Goal: Information Seeking & Learning: Learn about a topic

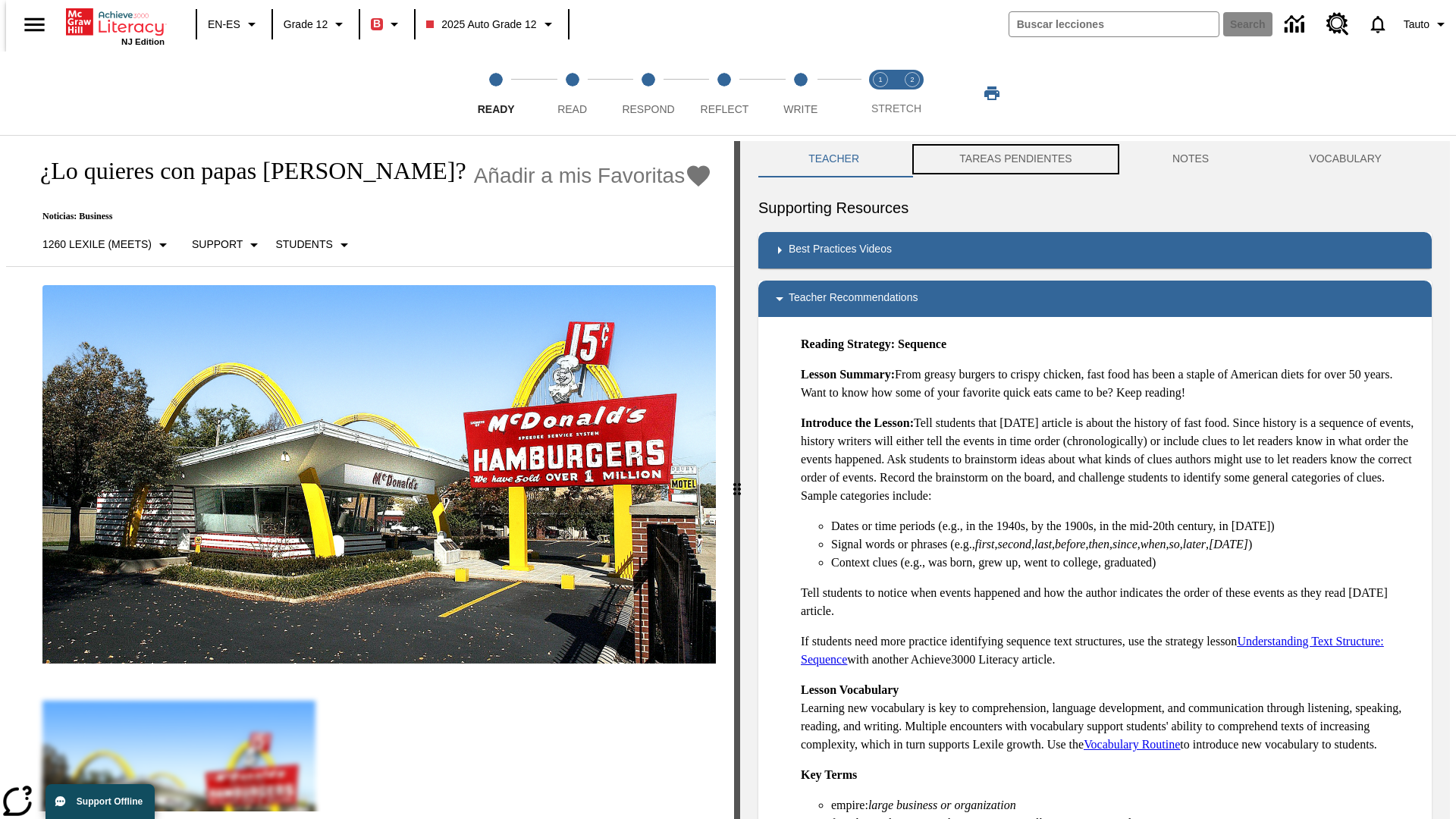
click at [1005, 159] on button "TAREAS PENDIENTES" at bounding box center [1015, 159] width 213 height 36
click at [1014, 159] on button "TAREAS PENDIENTES" at bounding box center [1015, 159] width 213 height 36
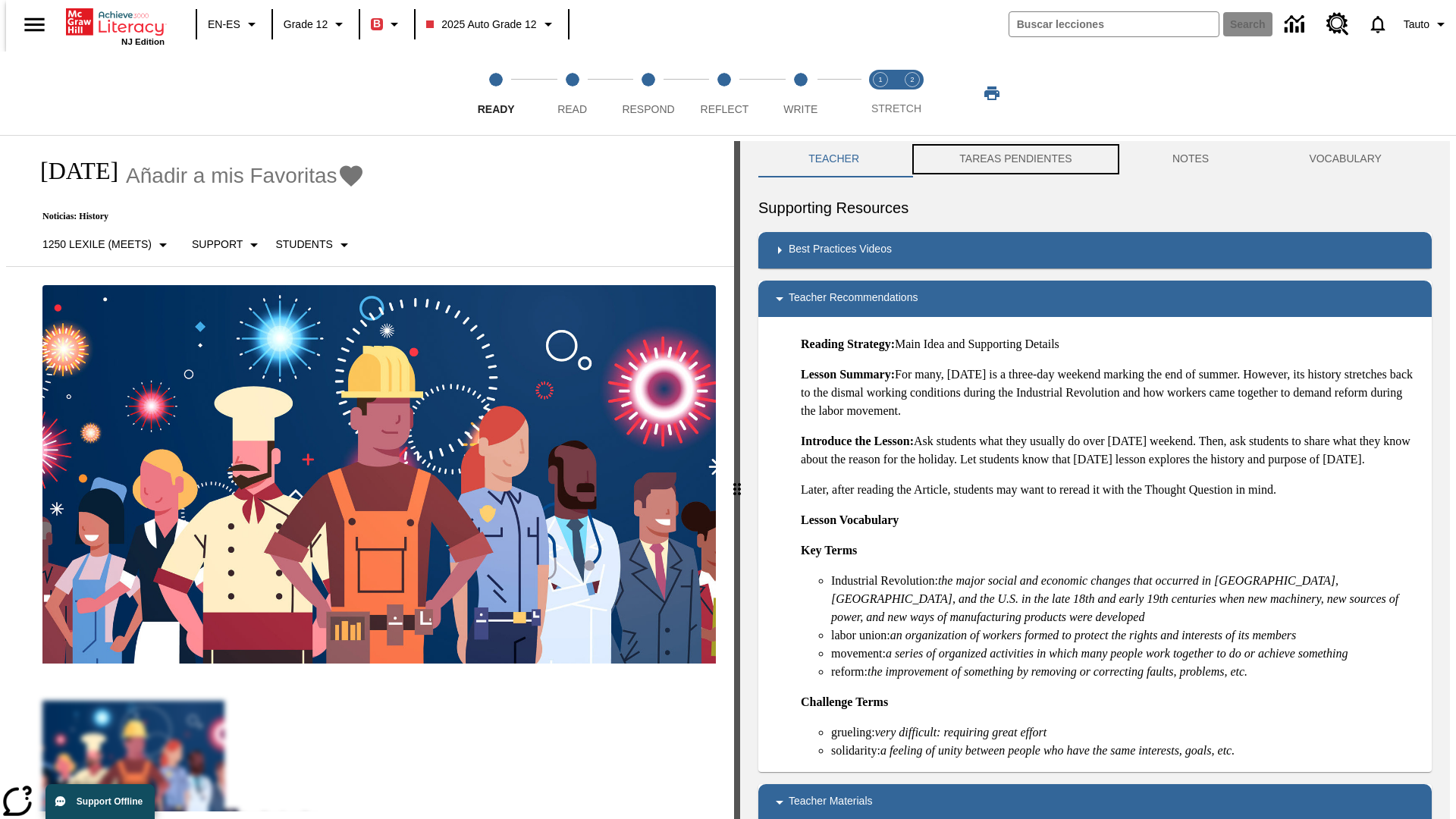
click at [1014, 159] on button "TAREAS PENDIENTES" at bounding box center [1015, 159] width 213 height 36
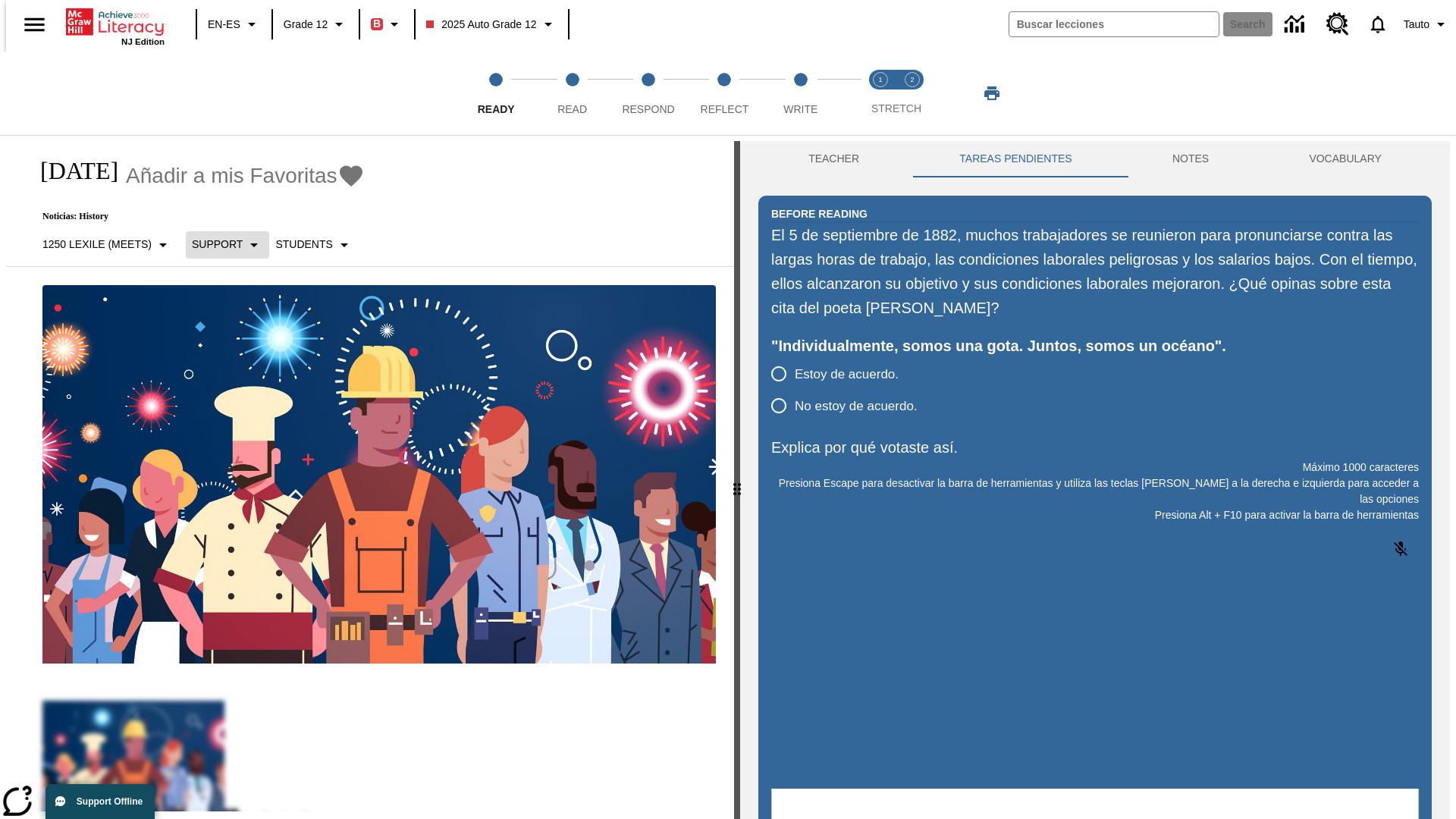
click at [219, 244] on p "Support" at bounding box center [217, 244] width 51 height 16
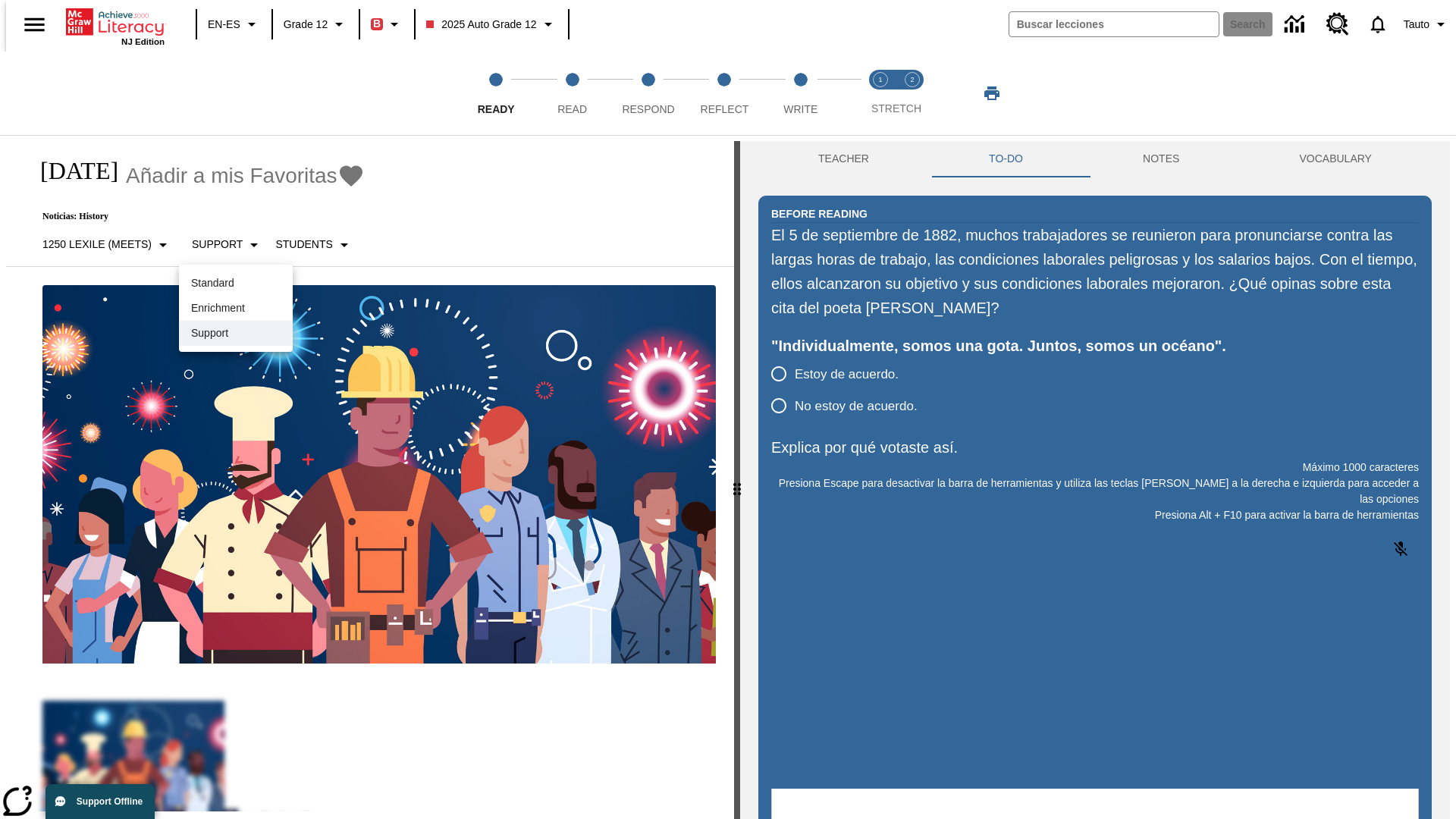
click at [235, 333] on p "Support" at bounding box center [235, 333] width 90 height 16
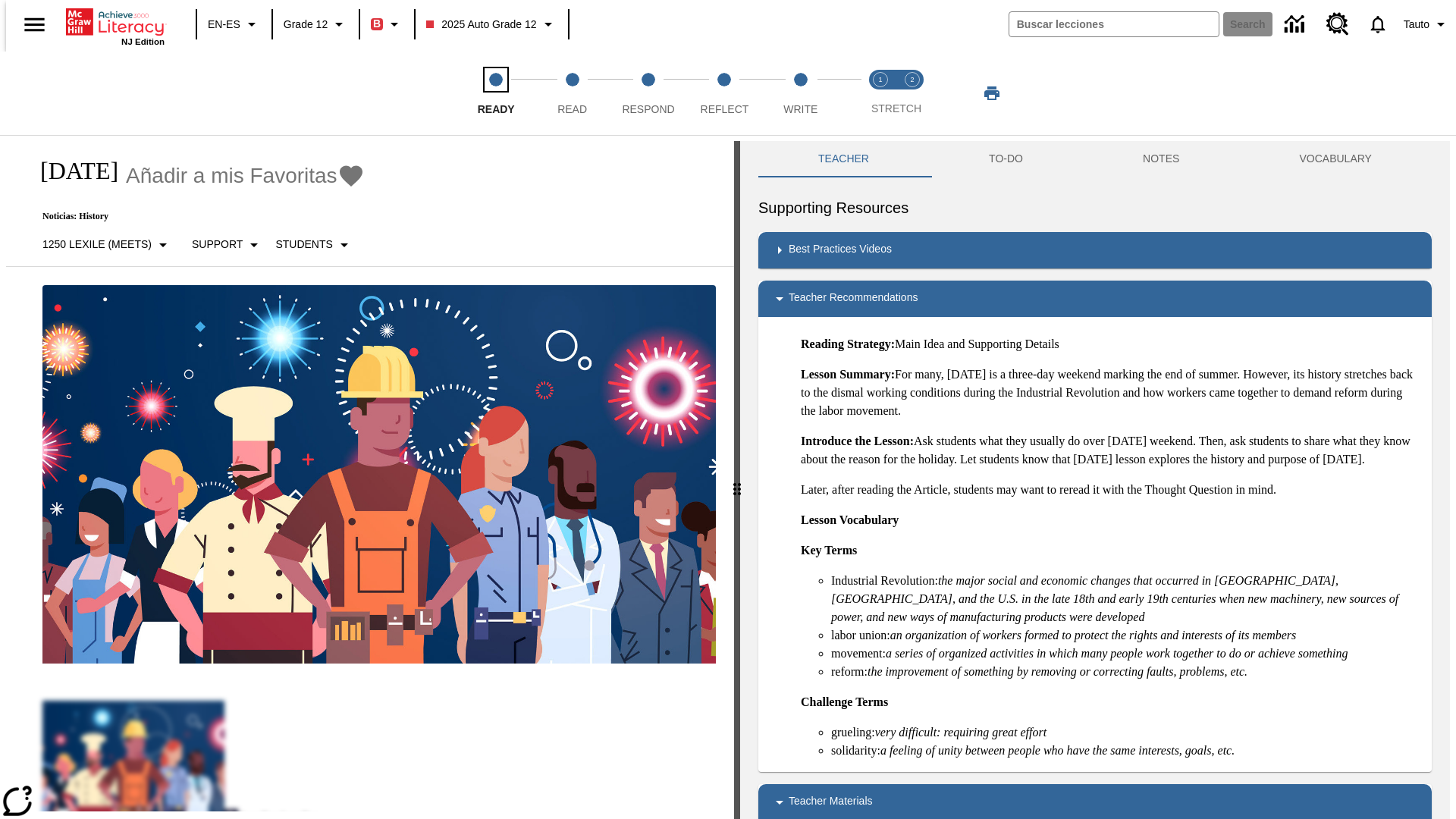
click at [496, 94] on span "Ready" at bounding box center [495, 103] width 37 height 27
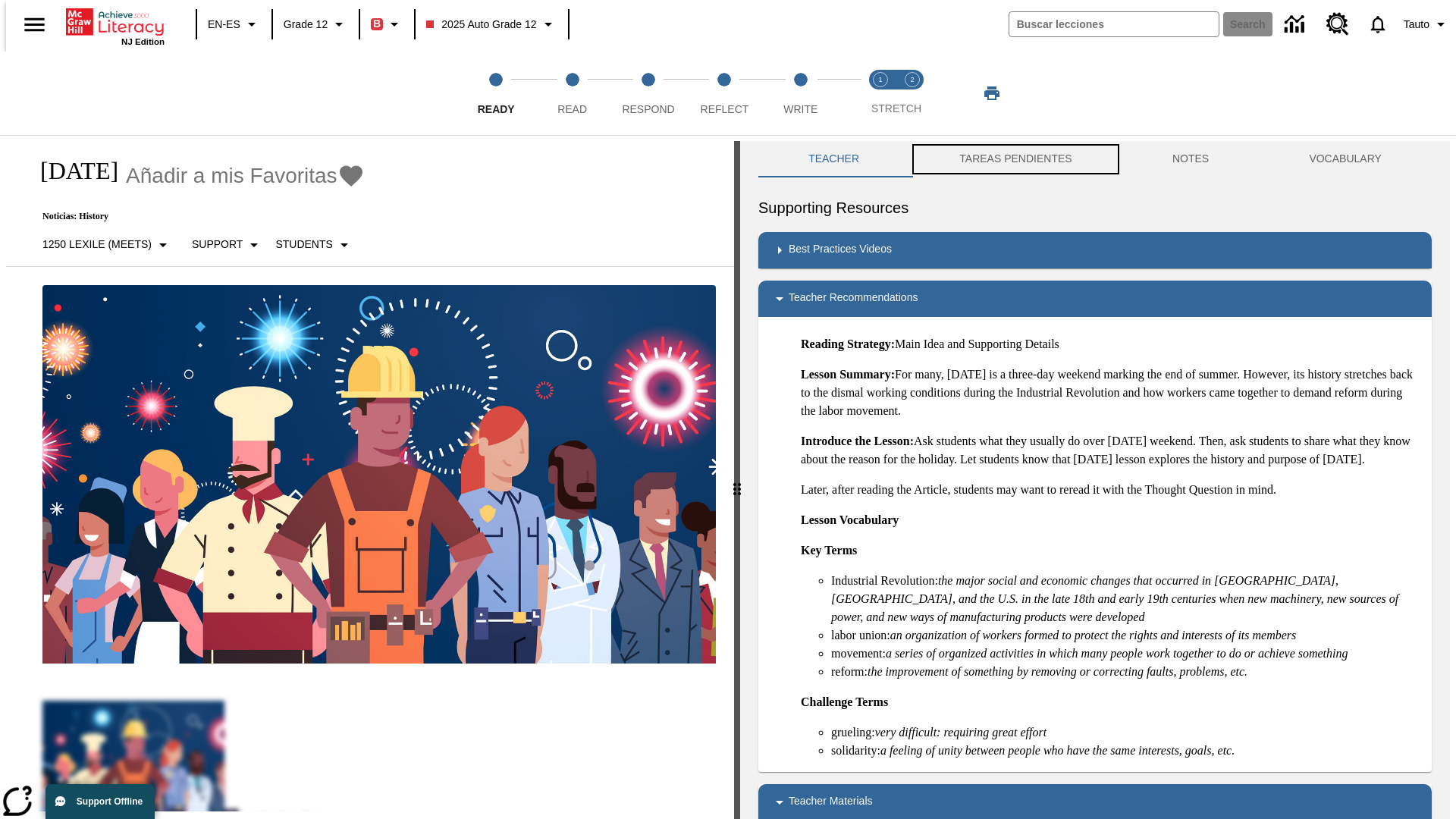
click at [1005, 159] on button "TAREAS PENDIENTES" at bounding box center [1015, 159] width 213 height 36
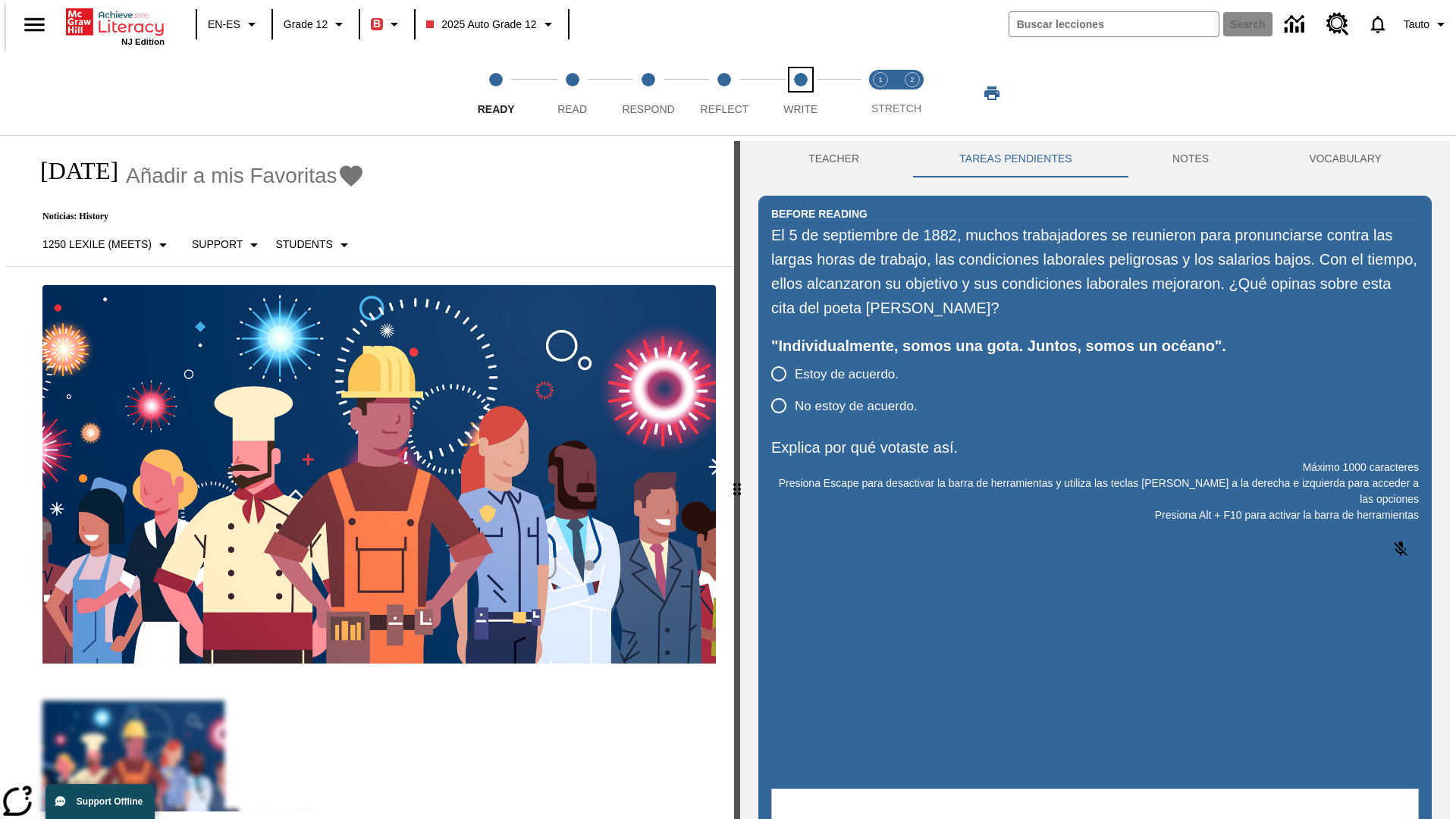
click at [800, 94] on span "Write" at bounding box center [801, 103] width 34 height 27
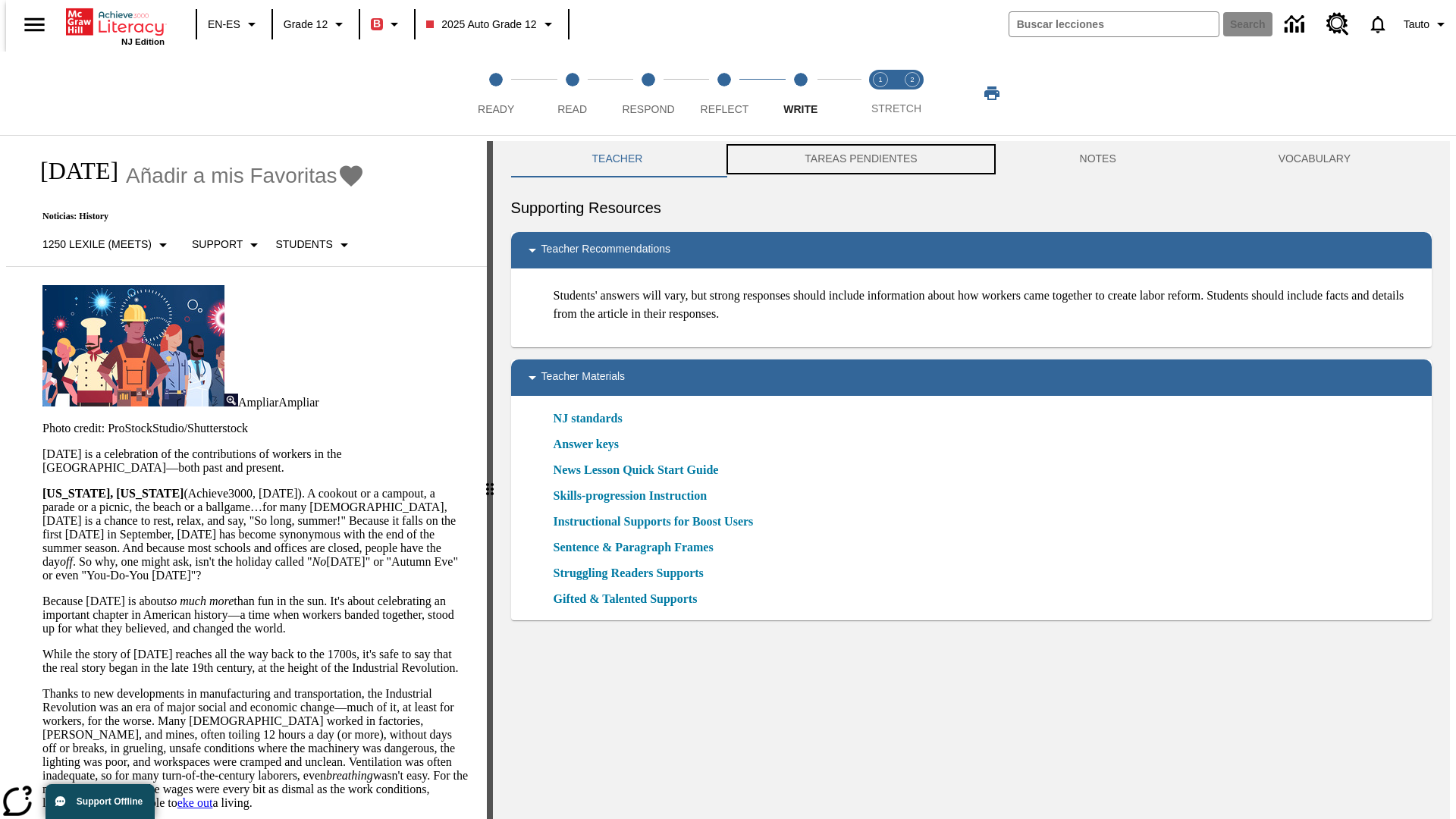
scroll to position [1, 0]
click at [850, 159] on button "TAREAS PENDIENTES" at bounding box center [860, 158] width 274 height 36
